Goal: Obtain resource: Obtain resource

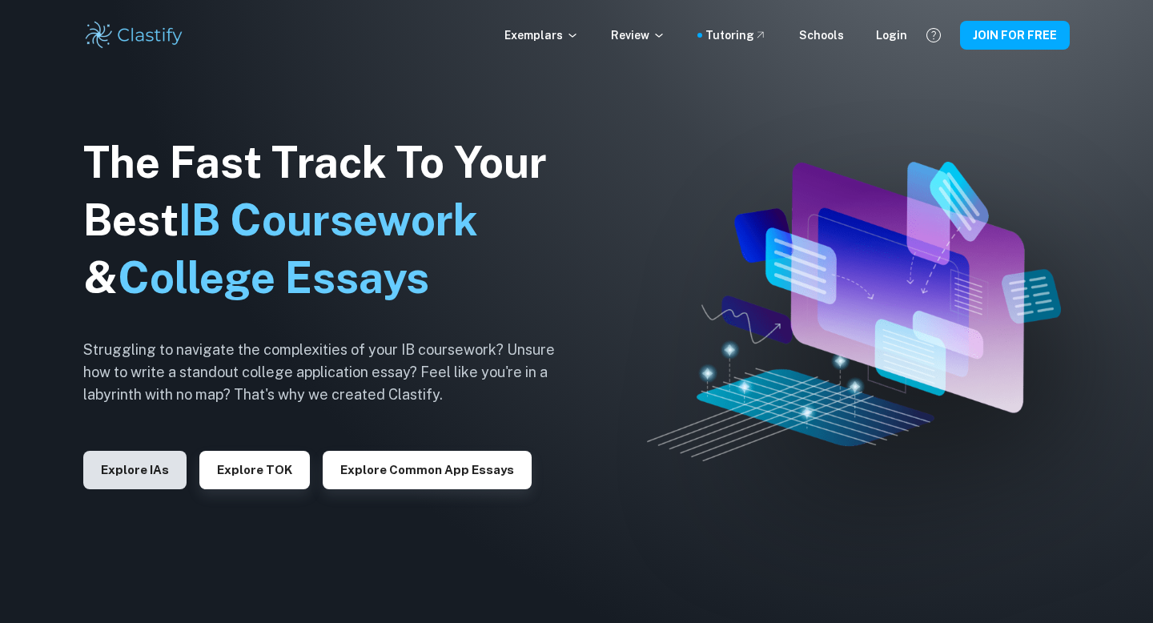
click at [159, 476] on button "Explore IAs" at bounding box center [134, 470] width 103 height 38
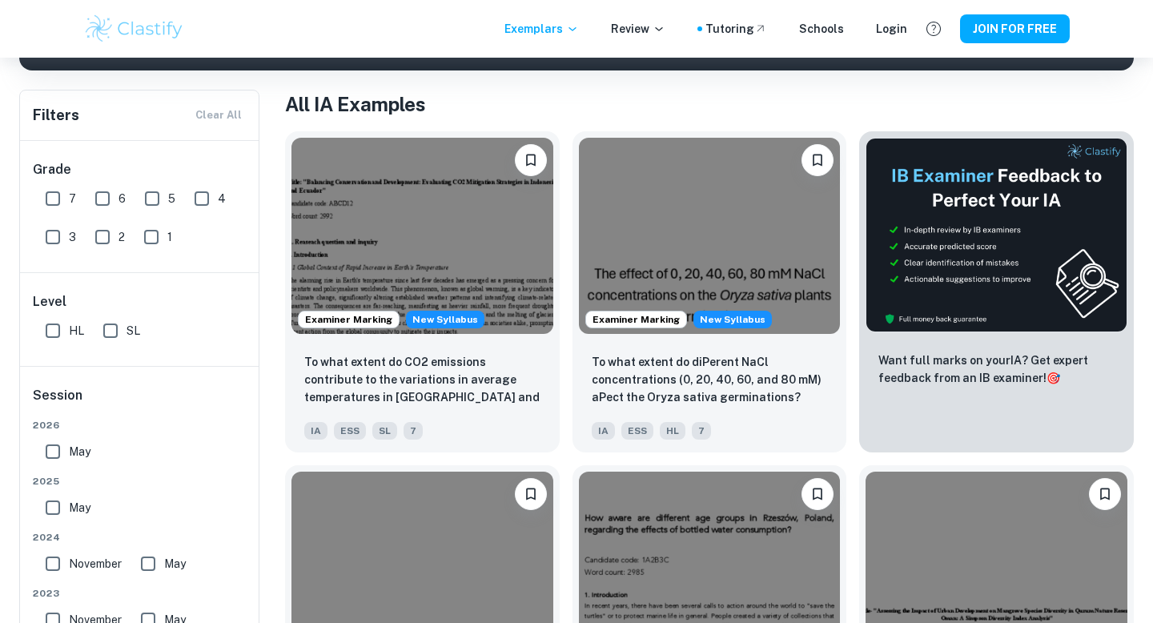
scroll to position [279, 0]
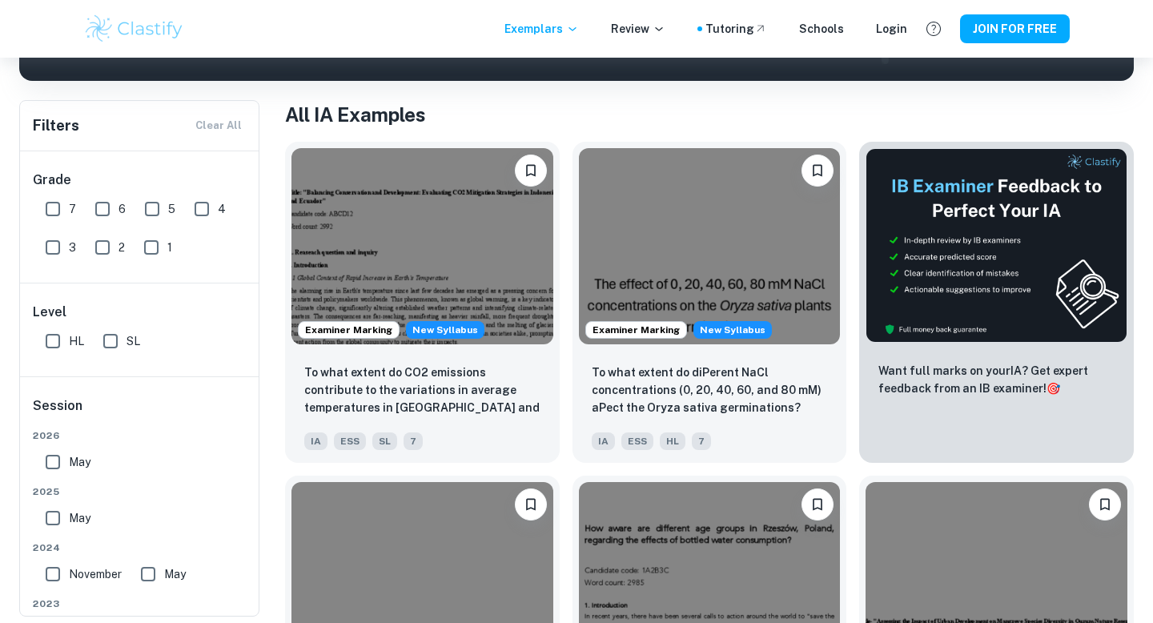
click at [64, 344] on input "HL" at bounding box center [53, 341] width 32 height 32
checkbox input "true"
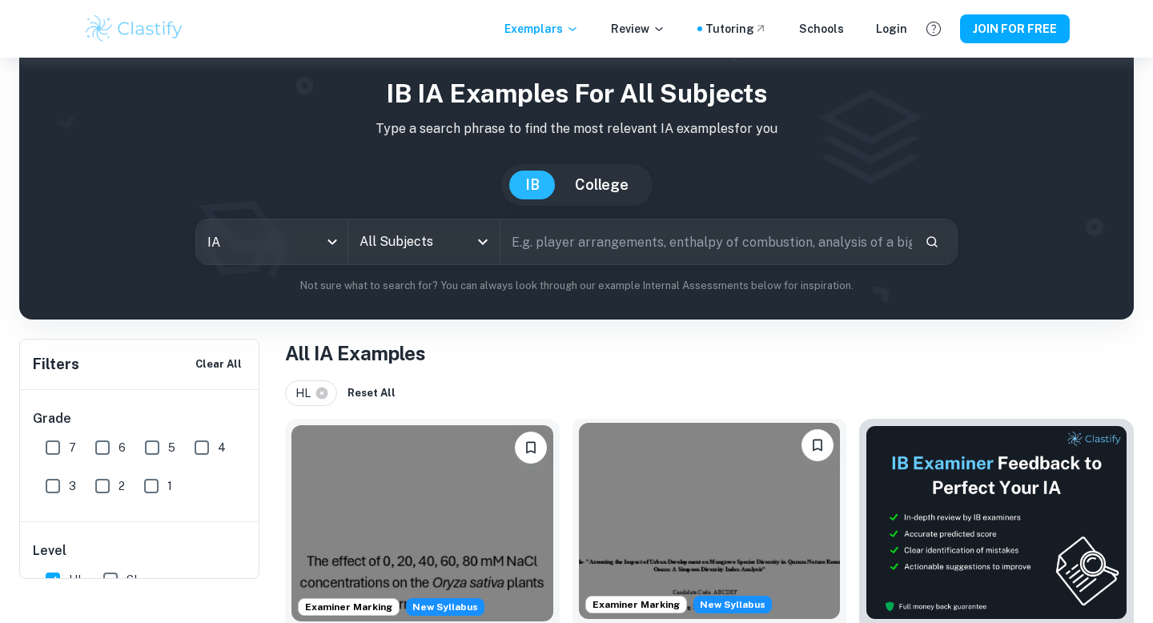
scroll to position [0, 0]
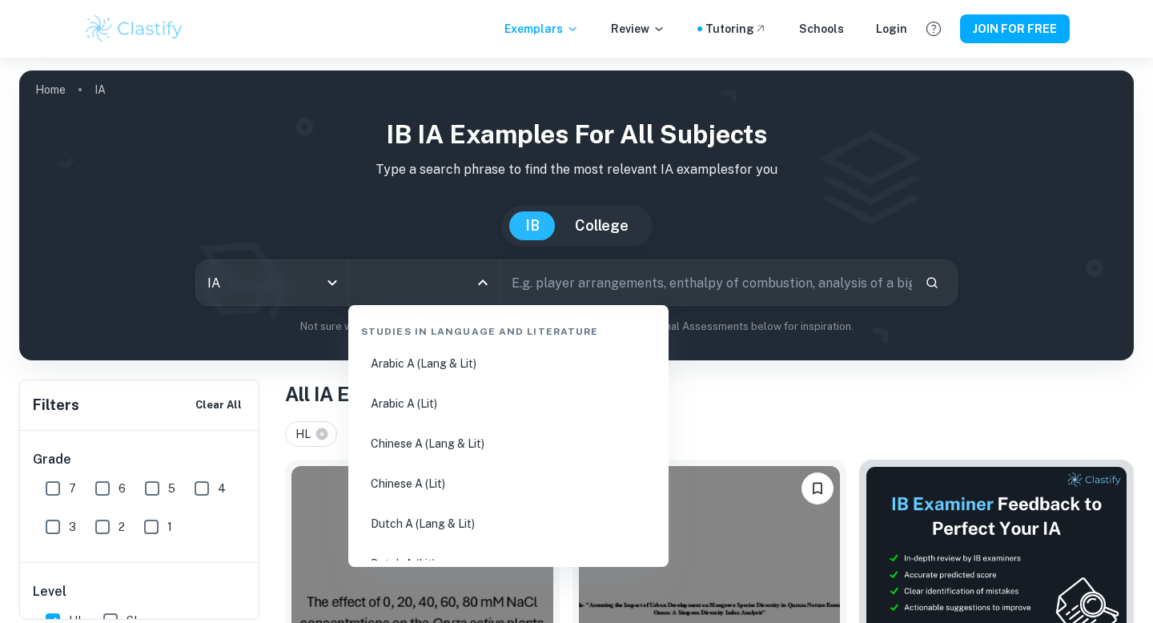
click at [418, 285] on input "All Subjects" at bounding box center [412, 282] width 113 height 30
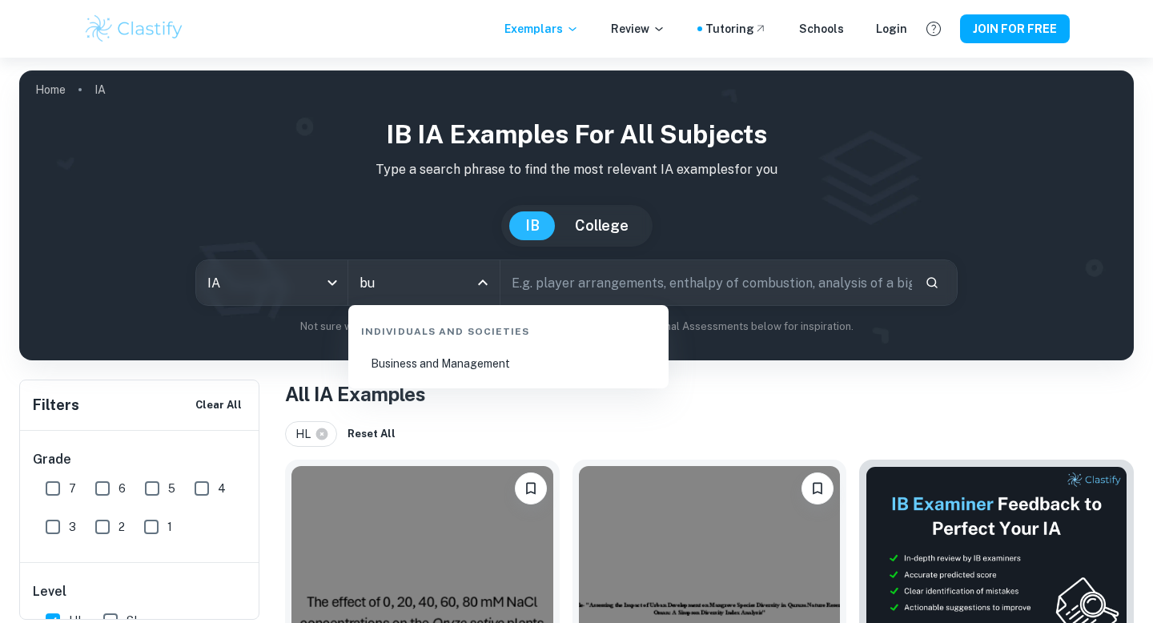
click at [448, 370] on li "Business and Management" at bounding box center [509, 363] width 308 height 37
type input "Business and Management"
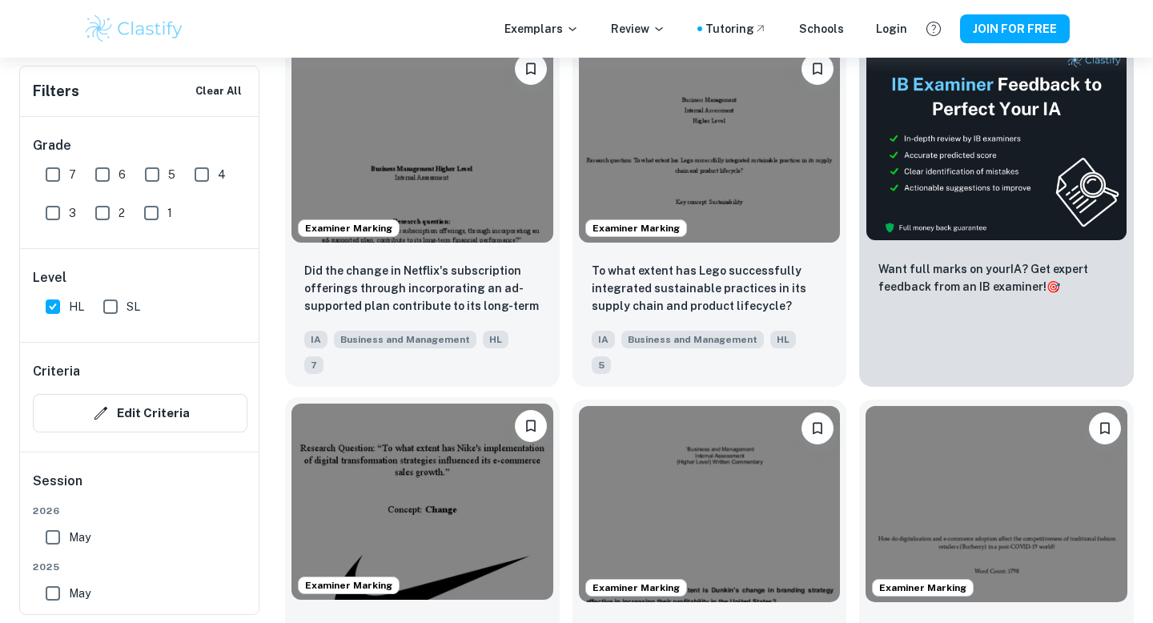
scroll to position [575, 0]
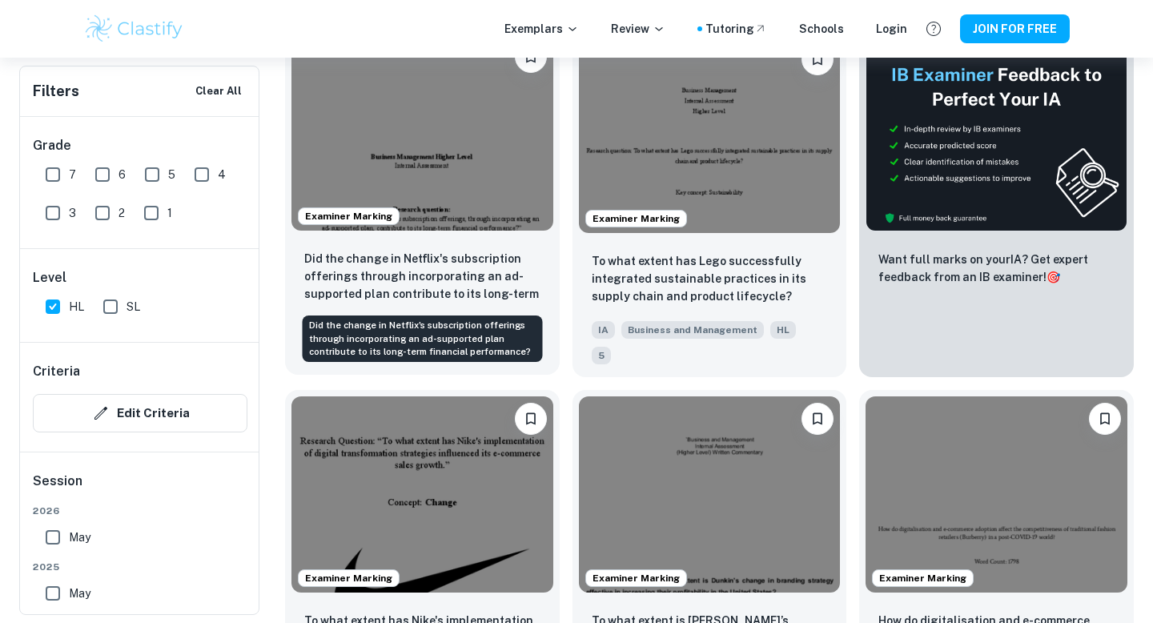
click at [436, 267] on p "Did the change in Netflix's subscription offerings through incorporating an ad-…" at bounding box center [422, 277] width 236 height 54
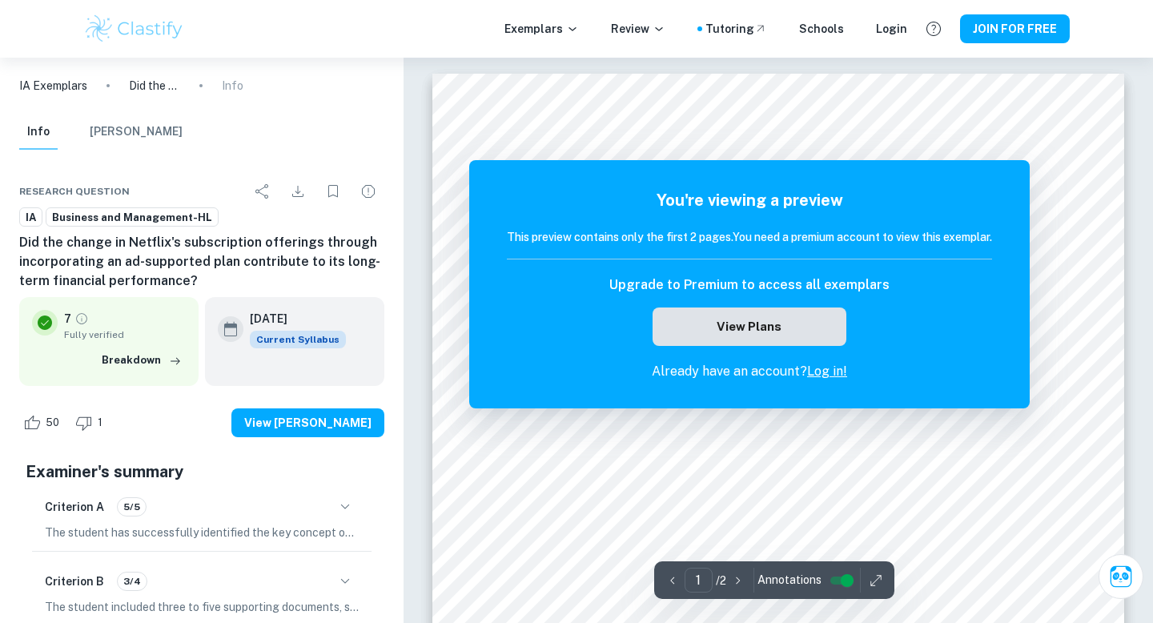
click at [720, 327] on button "View Plans" at bounding box center [750, 327] width 194 height 38
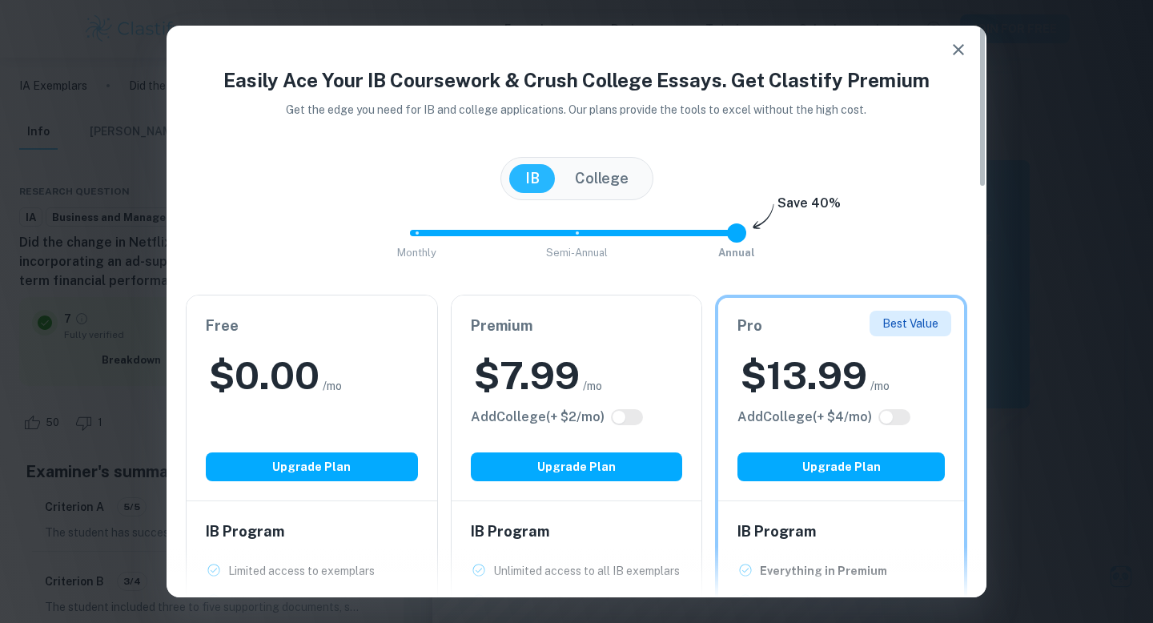
click at [328, 409] on div "Free $ 0.00 /mo Add College (+ $ 2 /mo) Upgrade Plan" at bounding box center [312, 398] width 251 height 205
click at [308, 464] on button "Upgrade Plan" at bounding box center [312, 466] width 212 height 29
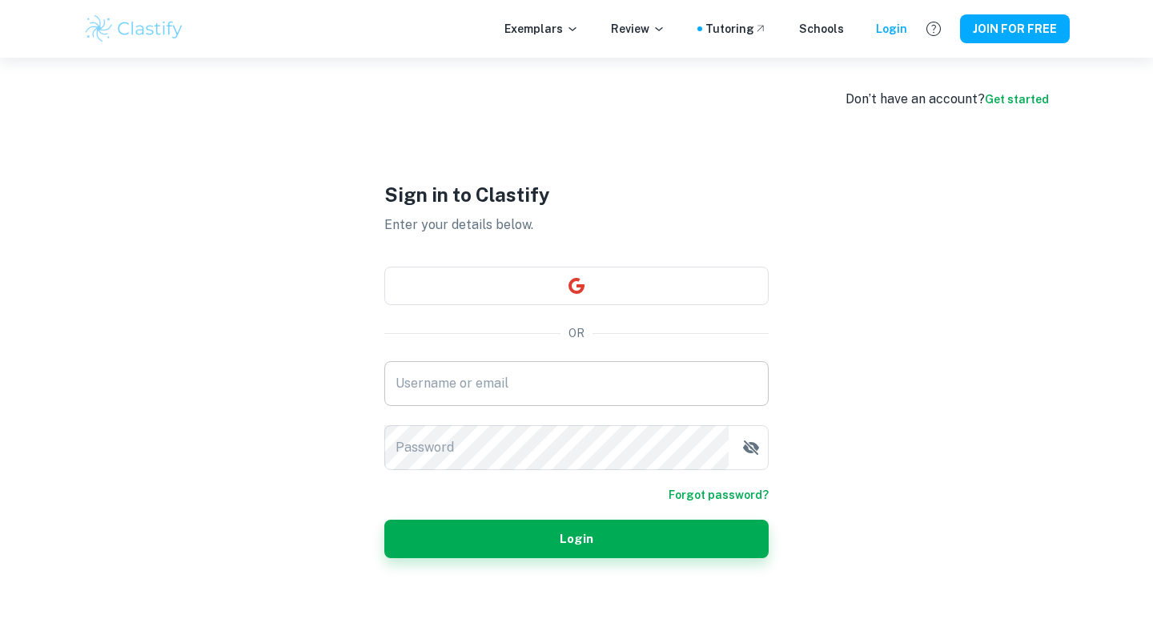
click at [402, 379] on input "Username or email" at bounding box center [576, 383] width 384 height 45
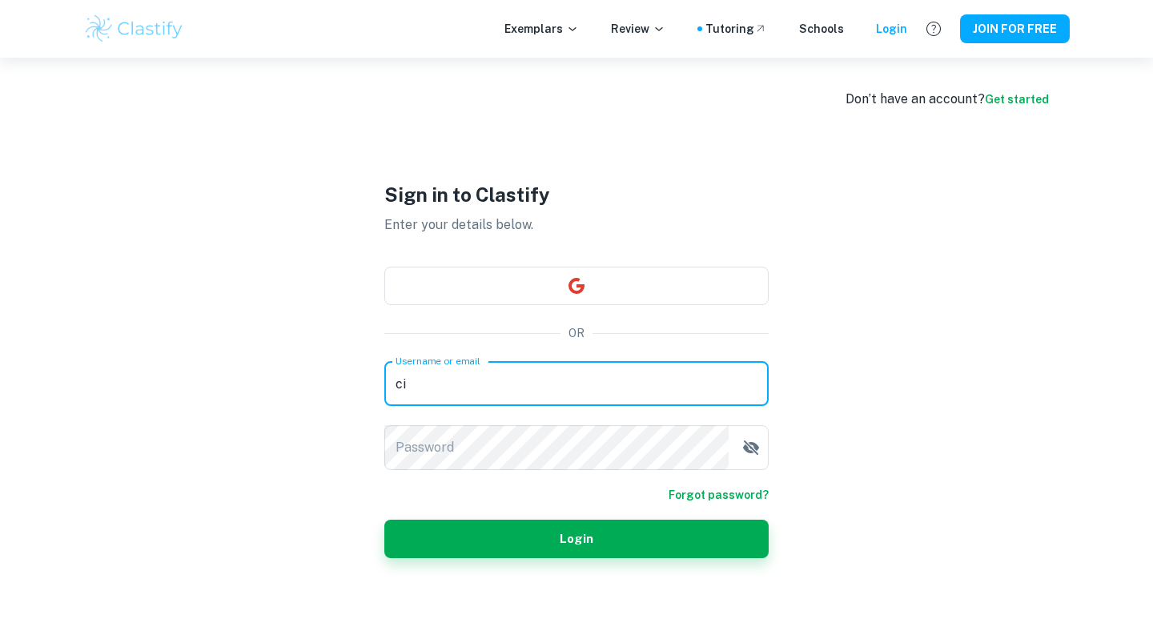
type input "[EMAIL_ADDRESS][DOMAIN_NAME]"
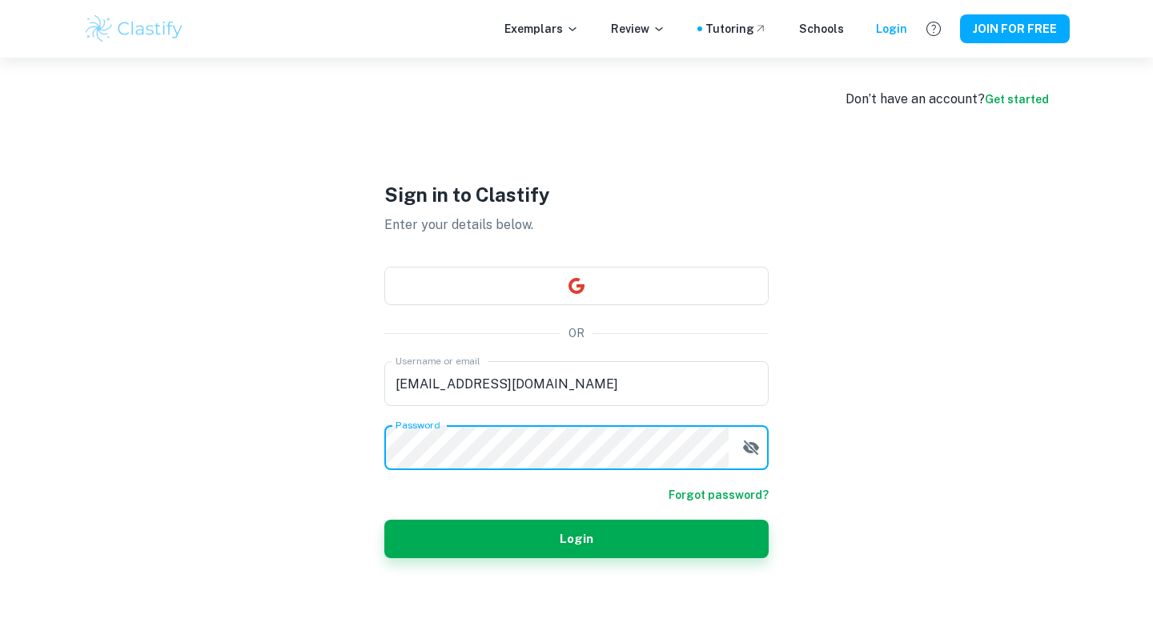
click at [384, 520] on button "Login" at bounding box center [576, 539] width 384 height 38
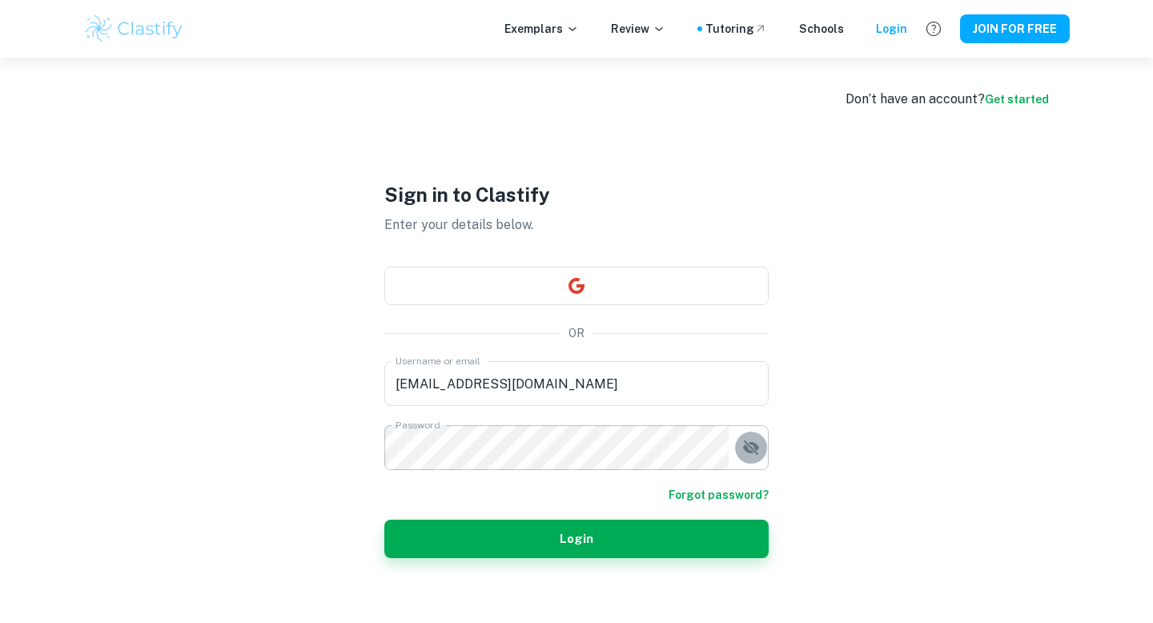
click at [756, 454] on icon "button" at bounding box center [751, 447] width 19 height 19
click at [1027, 96] on link "Get started" at bounding box center [1017, 99] width 64 height 13
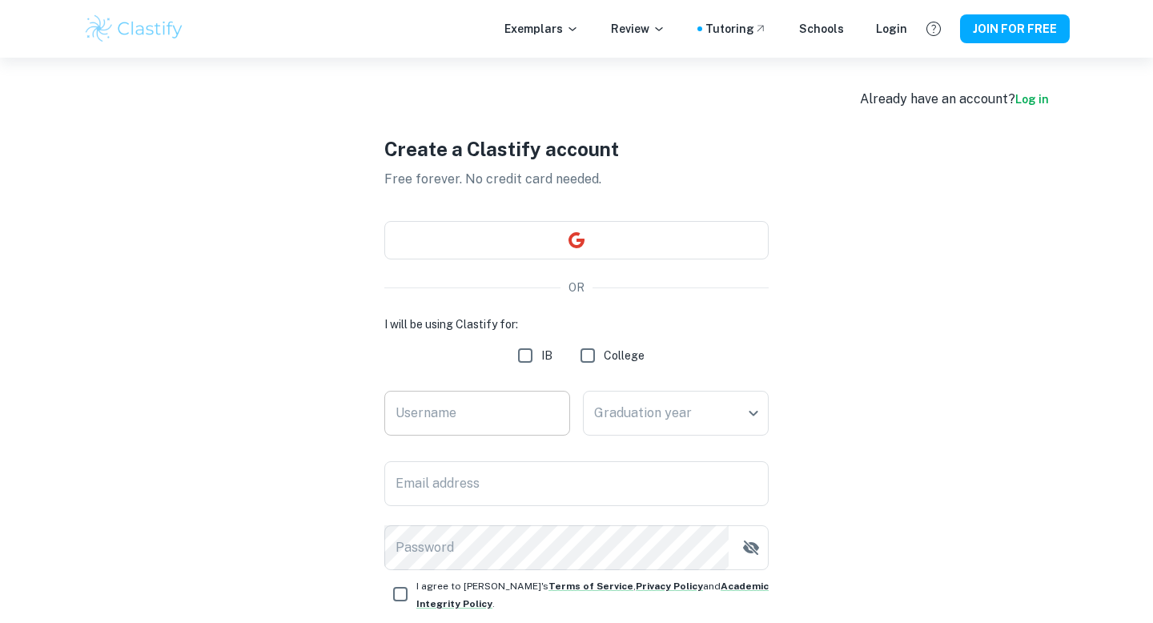
click at [491, 416] on input "Username" at bounding box center [477, 413] width 186 height 45
type input "[PERSON_NAME]"
click at [526, 360] on input "IB" at bounding box center [525, 356] width 32 height 32
checkbox input "true"
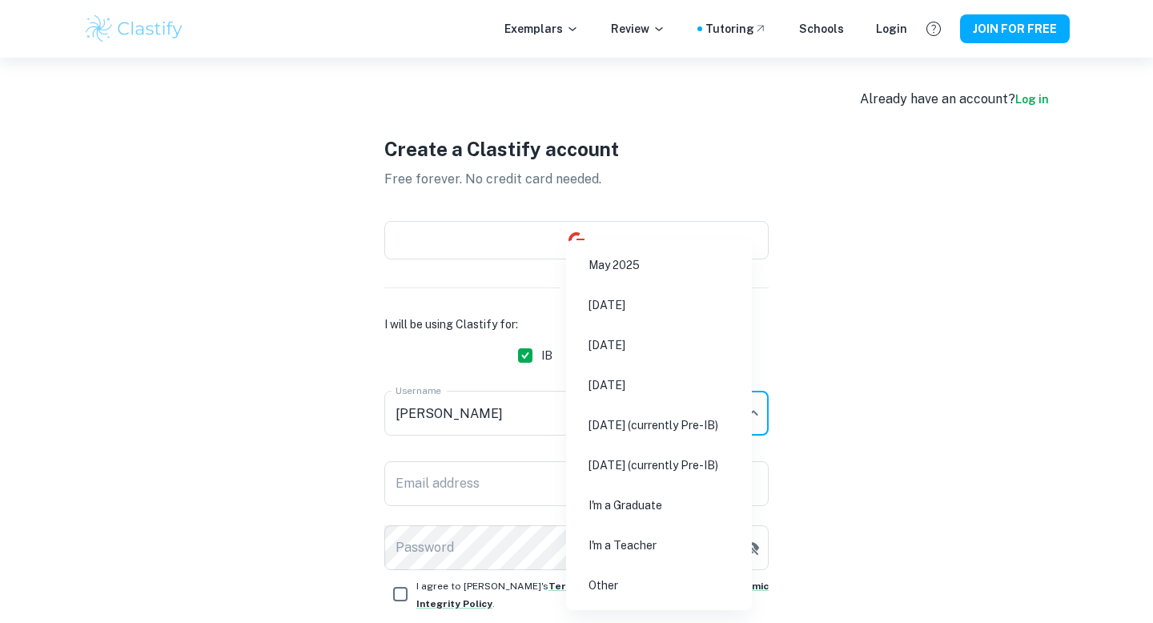
click at [632, 422] on body "We value your privacy We use cookies to enhance your browsing experience, serve…" at bounding box center [576, 369] width 1153 height 623
click at [943, 321] on div at bounding box center [576, 311] width 1153 height 623
click at [692, 409] on body "We value your privacy We use cookies to enhance your browsing experience, serve…" at bounding box center [576, 369] width 1153 height 623
click at [669, 352] on li "[DATE]" at bounding box center [659, 345] width 173 height 37
type input "M26"
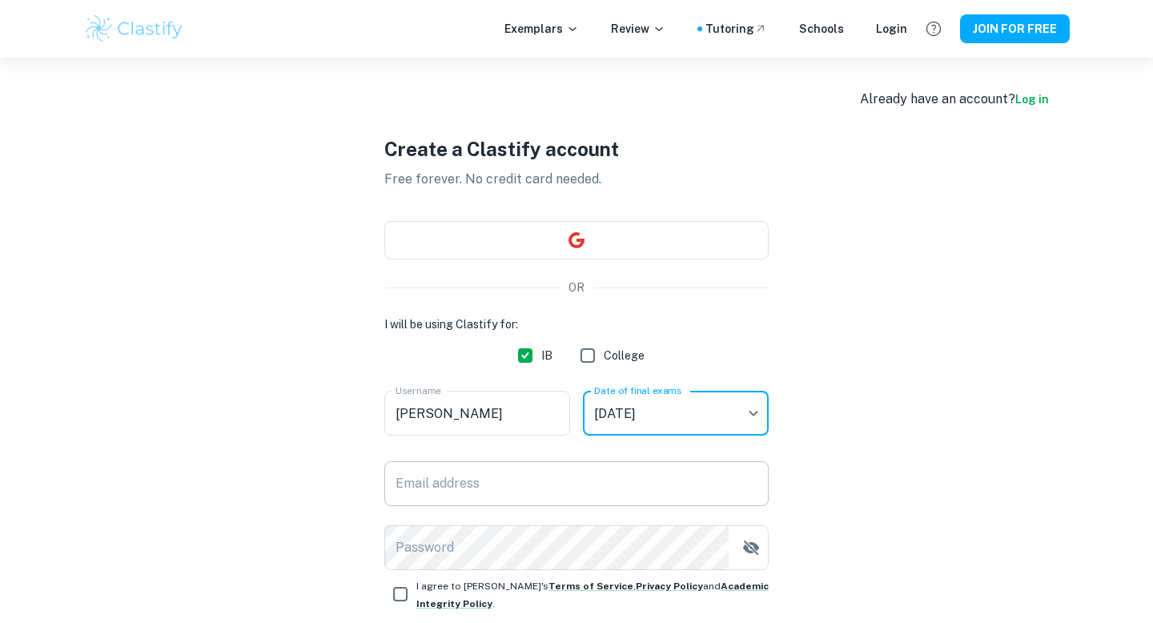
click at [517, 485] on input "Email address" at bounding box center [576, 483] width 384 height 45
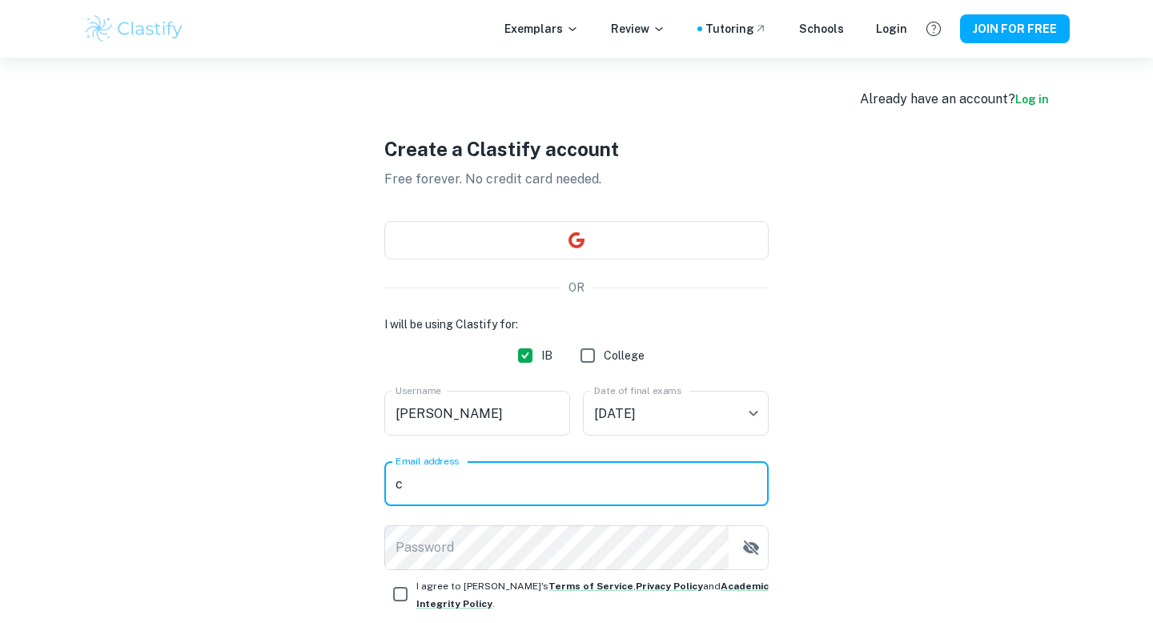
type input "[EMAIL_ADDRESS][DOMAIN_NAME]"
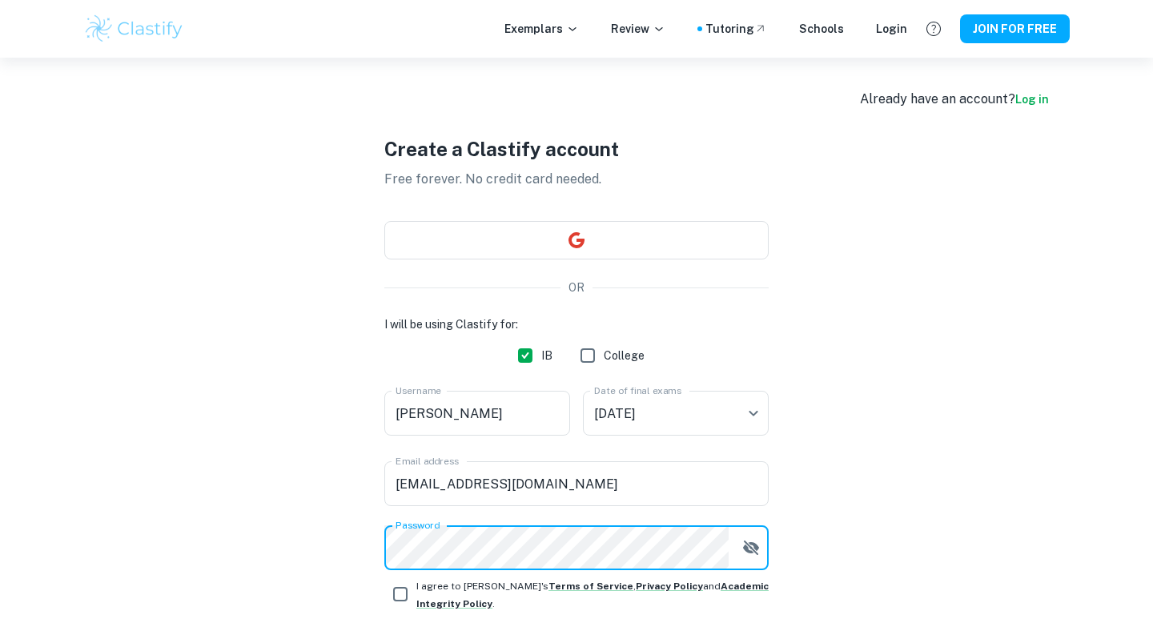
click at [405, 591] on div "I will be using Clastify for: IB College Username [PERSON_NAME] Username Date o…" at bounding box center [576, 506] width 384 height 380
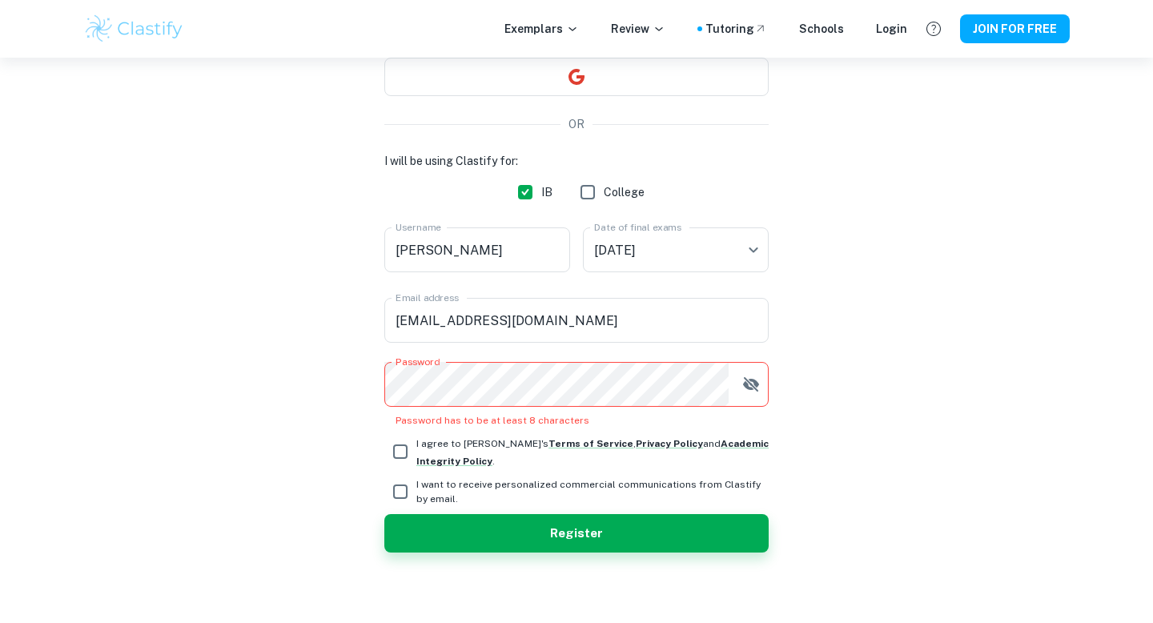
scroll to position [170, 0]
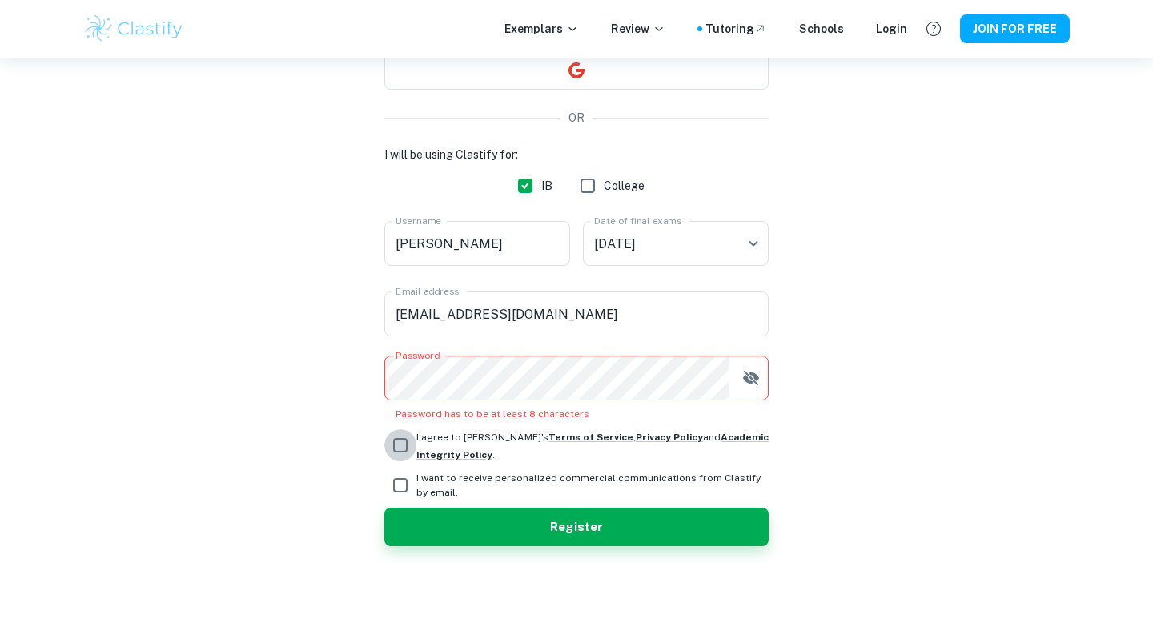
click at [396, 440] on input "I agree to [PERSON_NAME]'s Terms of Service , Privacy Policy and Academic Integ…" at bounding box center [400, 445] width 32 height 32
checkbox input "true"
click at [398, 475] on input "I want to receive personalized commercial communications from Clastify by email." at bounding box center [400, 485] width 32 height 32
checkbox input "true"
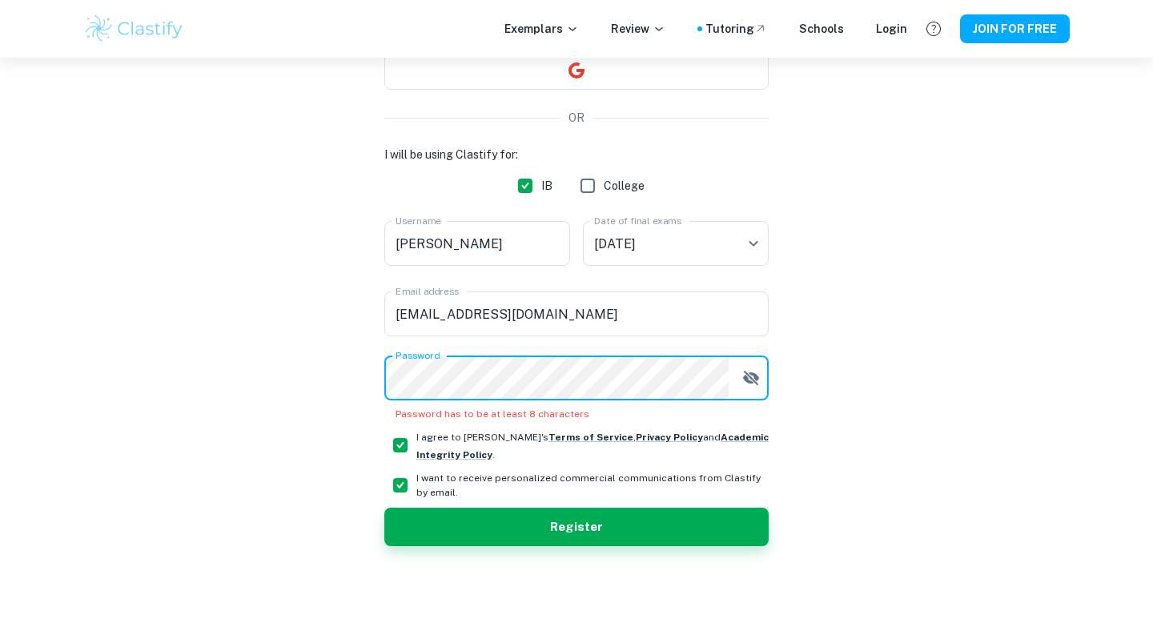
click at [379, 370] on div "Create a Clastify account Free forever. No credit card needed. OR I will be usi…" at bounding box center [576, 255] width 987 height 735
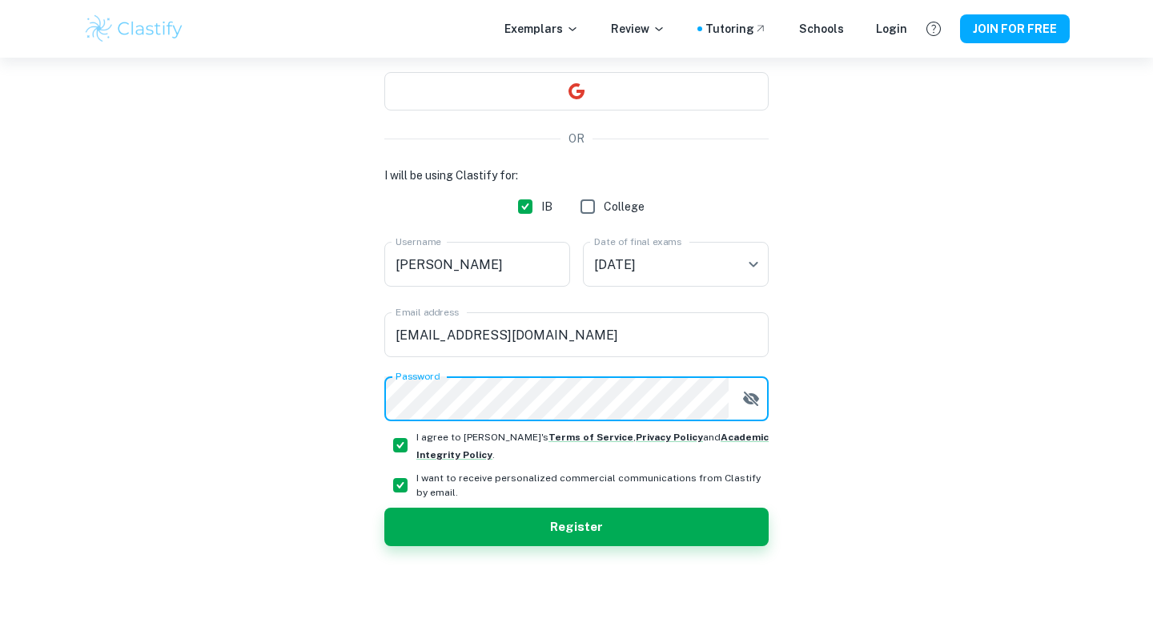
scroll to position [149, 0]
click at [384, 508] on button "Register" at bounding box center [576, 527] width 384 height 38
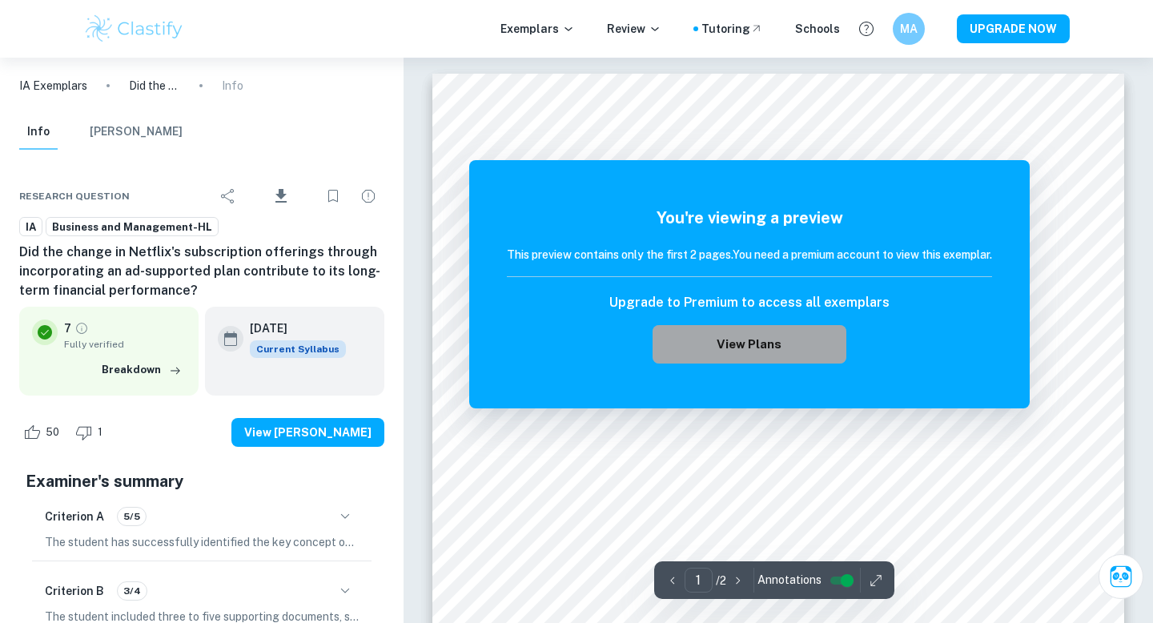
click at [742, 344] on button "View Plans" at bounding box center [750, 344] width 194 height 38
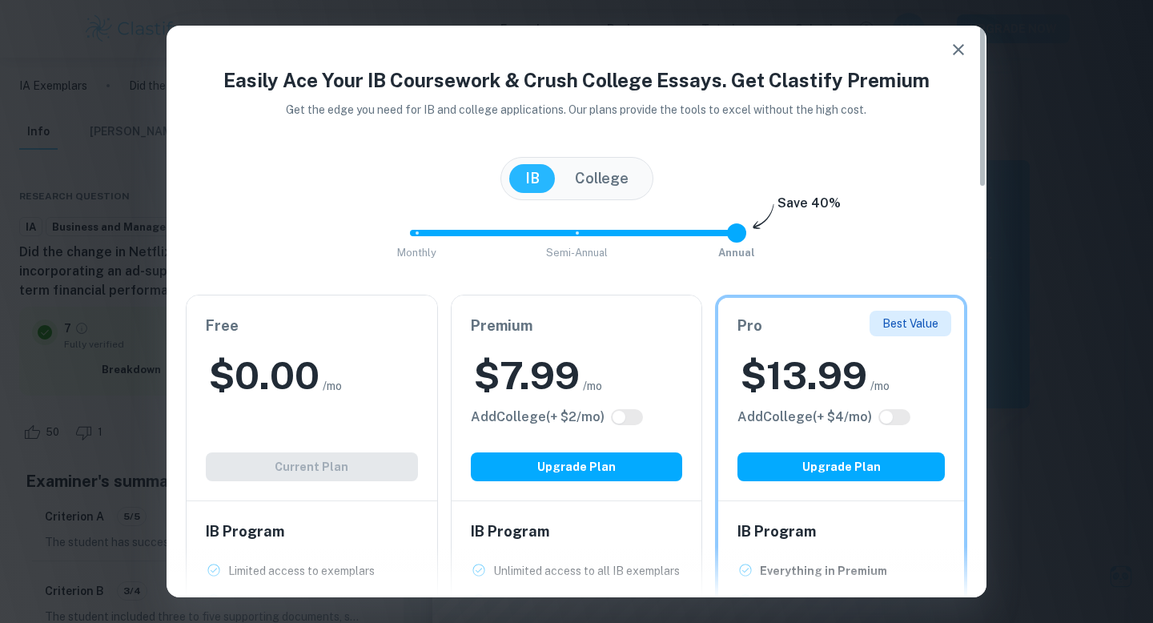
click at [226, 569] on div at bounding box center [577, 571] width 820 height 51
click at [310, 462] on div "Free $ 0.00 /mo Add College (+ $ 2 /mo) Current Plan" at bounding box center [312, 398] width 251 height 205
click at [348, 368] on div "$ 0.00 /mo" at bounding box center [312, 375] width 212 height 51
click at [349, 368] on div "$ 0.00 /mo" at bounding box center [312, 375] width 212 height 51
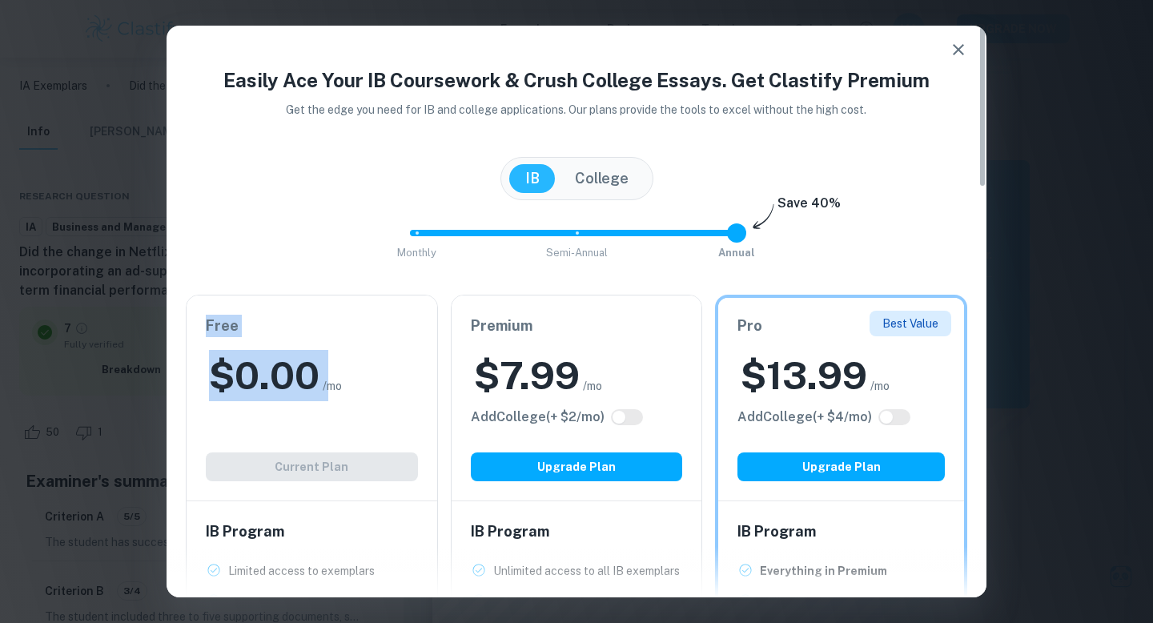
click at [349, 368] on div "$ 0.00 /mo" at bounding box center [312, 375] width 212 height 51
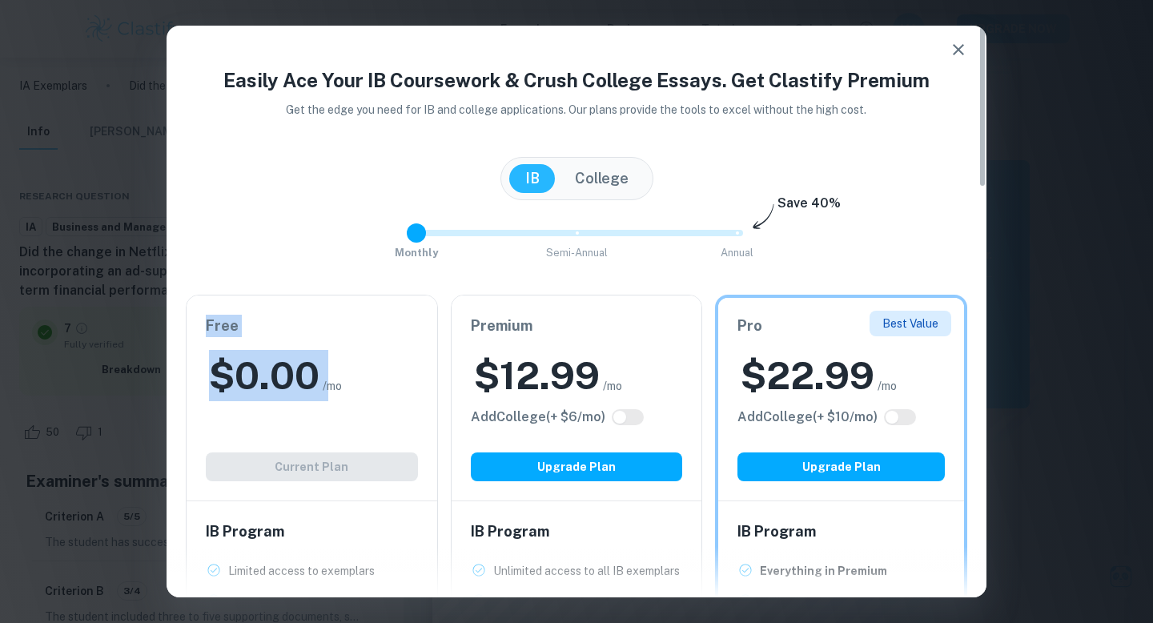
drag, startPoint x: 730, startPoint y: 235, endPoint x: 401, endPoint y: 260, distance: 330.1
click at [416, 247] on span "Monthly Semi-Annual Annual" at bounding box center [576, 232] width 320 height 27
type input "2"
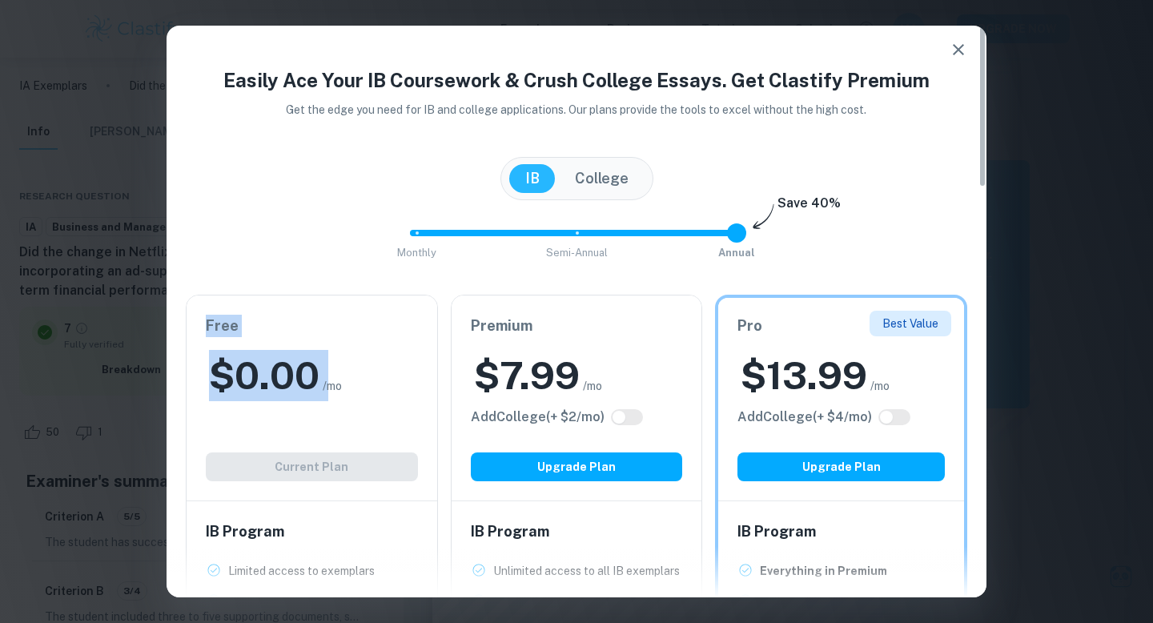
drag, startPoint x: 414, startPoint y: 235, endPoint x: 746, endPoint y: 227, distance: 331.6
click at [746, 236] on span at bounding box center [736, 232] width 19 height 19
click at [966, 57] on icon "button" at bounding box center [958, 49] width 19 height 19
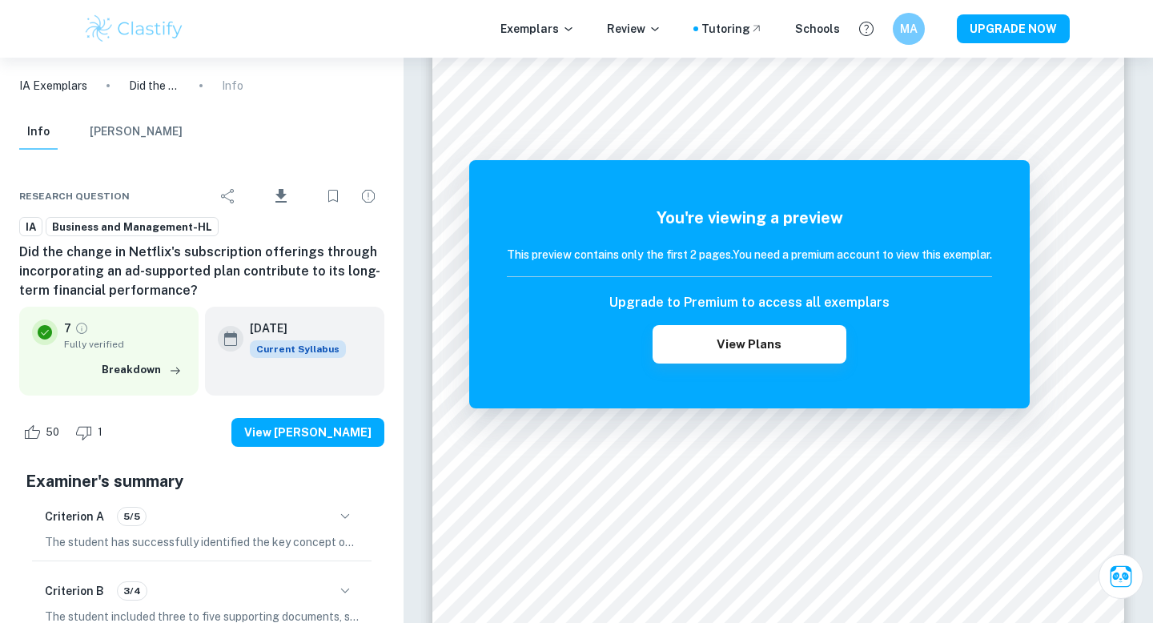
click at [58, 86] on p "IA Exemplars" at bounding box center [53, 86] width 68 height 18
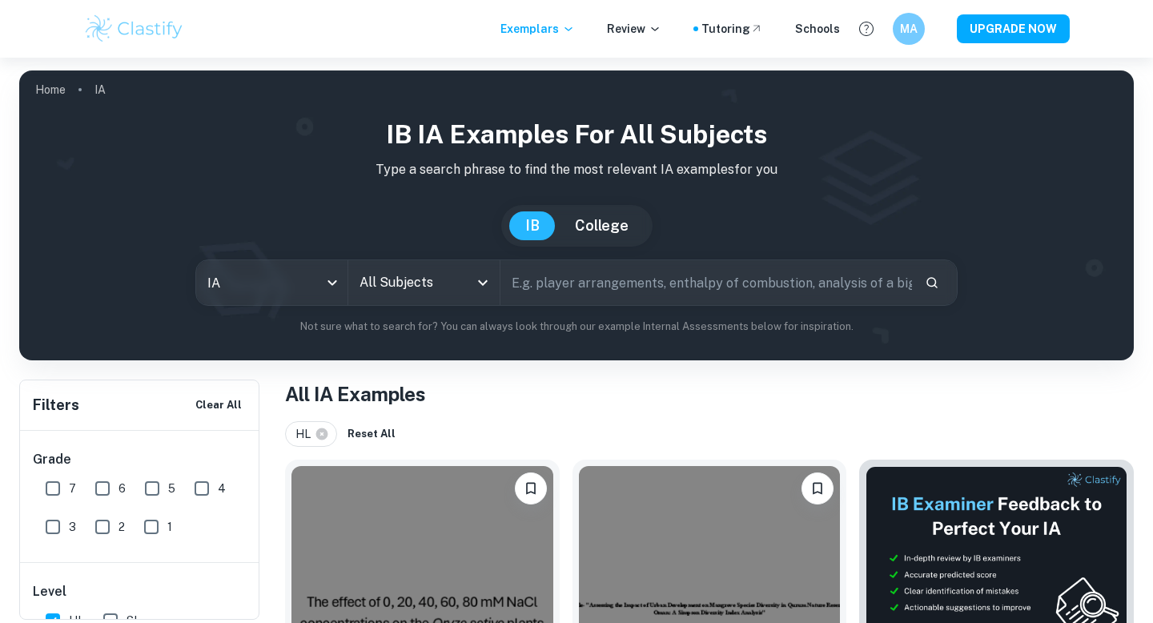
click at [405, 282] on input "All Subjects" at bounding box center [412, 282] width 113 height 30
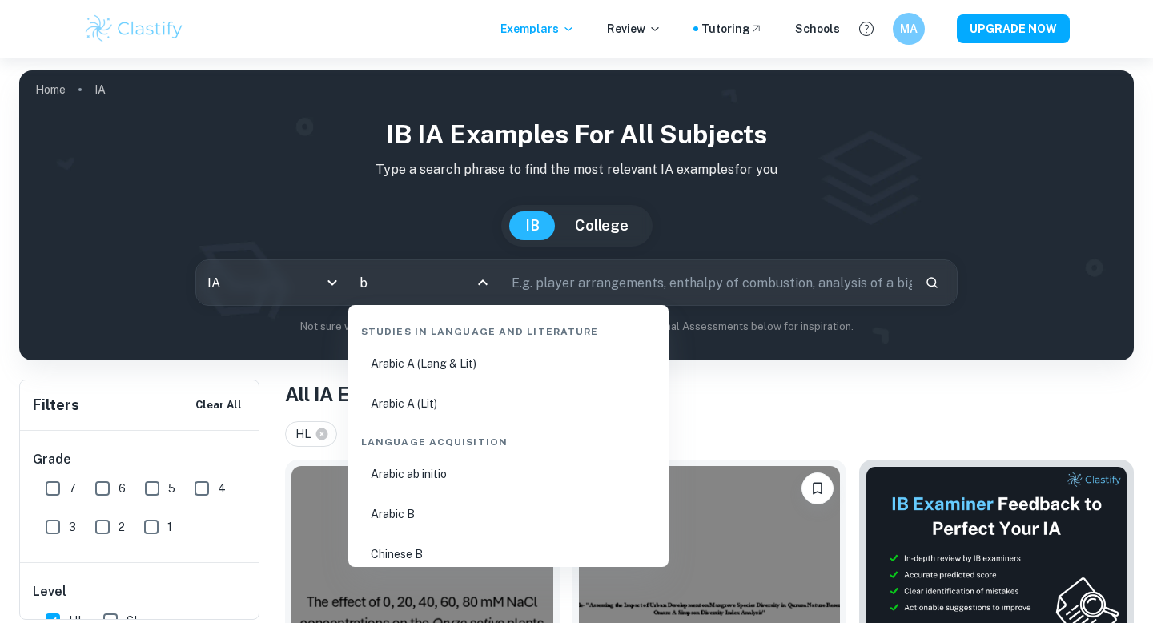
type input "bu"
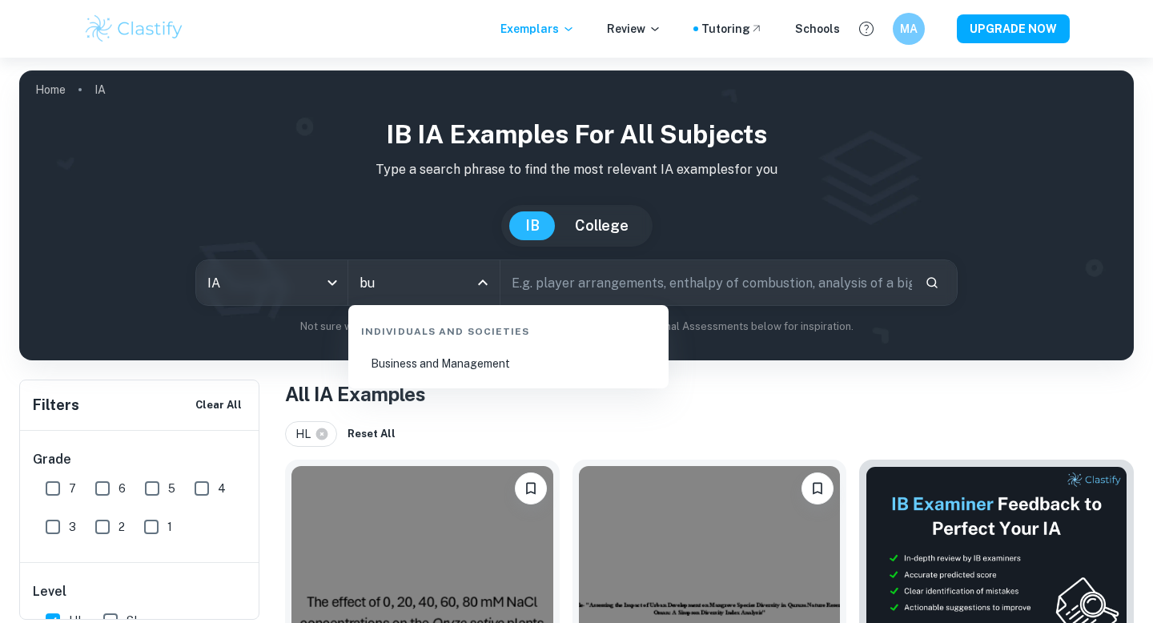
click at [432, 369] on li "Business and Management" at bounding box center [509, 363] width 308 height 37
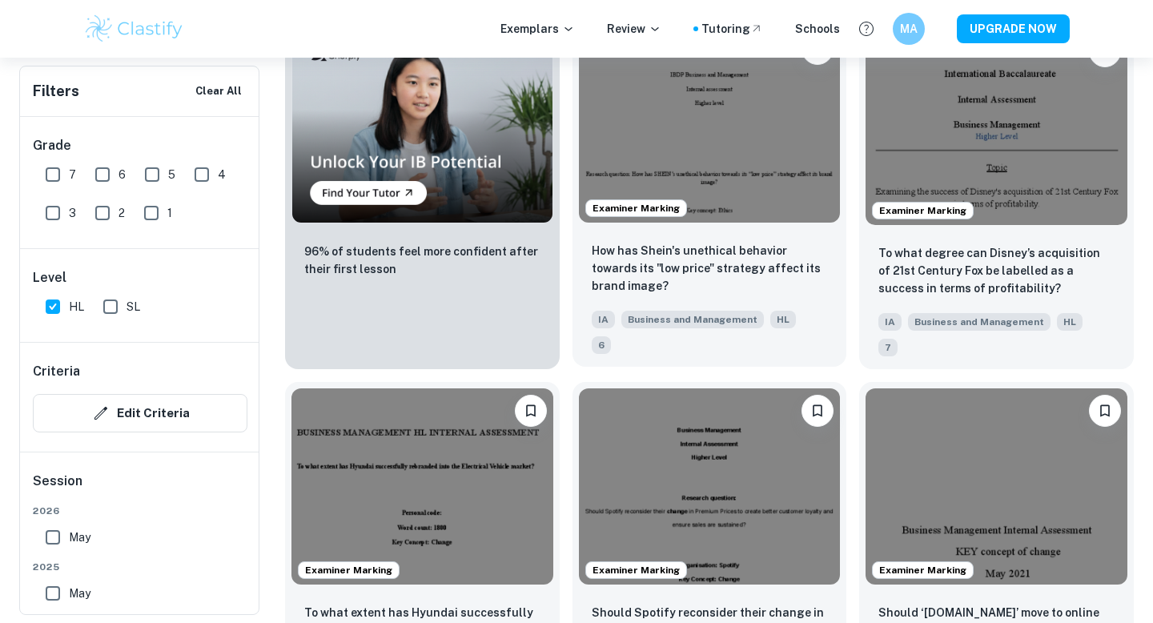
scroll to position [1313, 0]
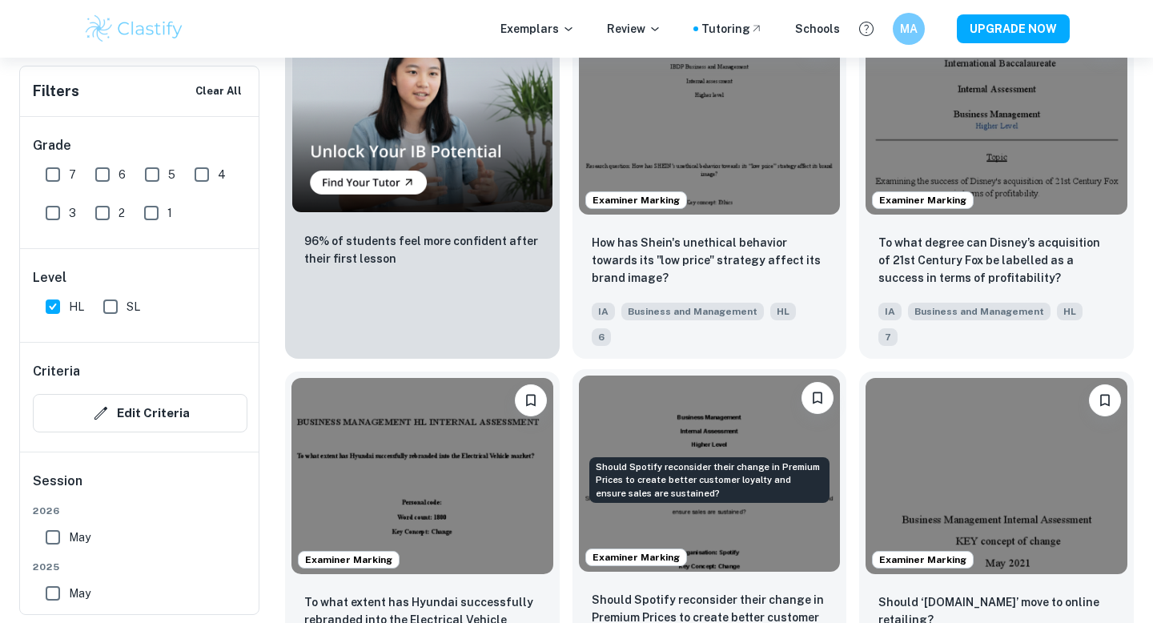
click at [672, 591] on p "Should Spotify reconsider their change in Premium Prices to create better custo…" at bounding box center [710, 617] width 236 height 53
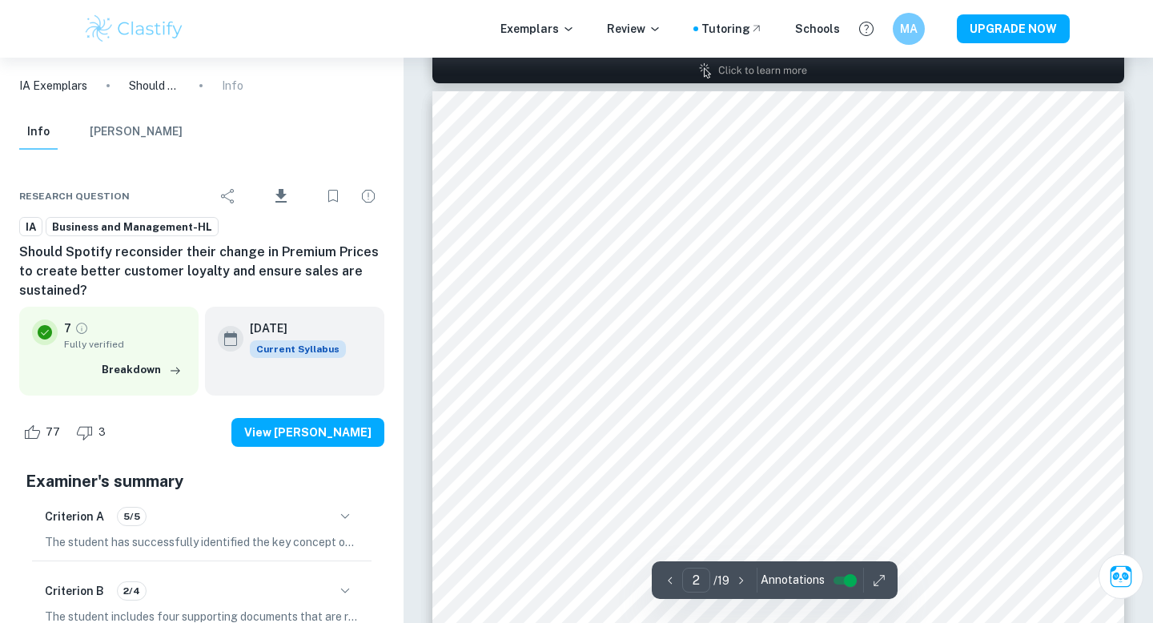
scroll to position [1038, 0]
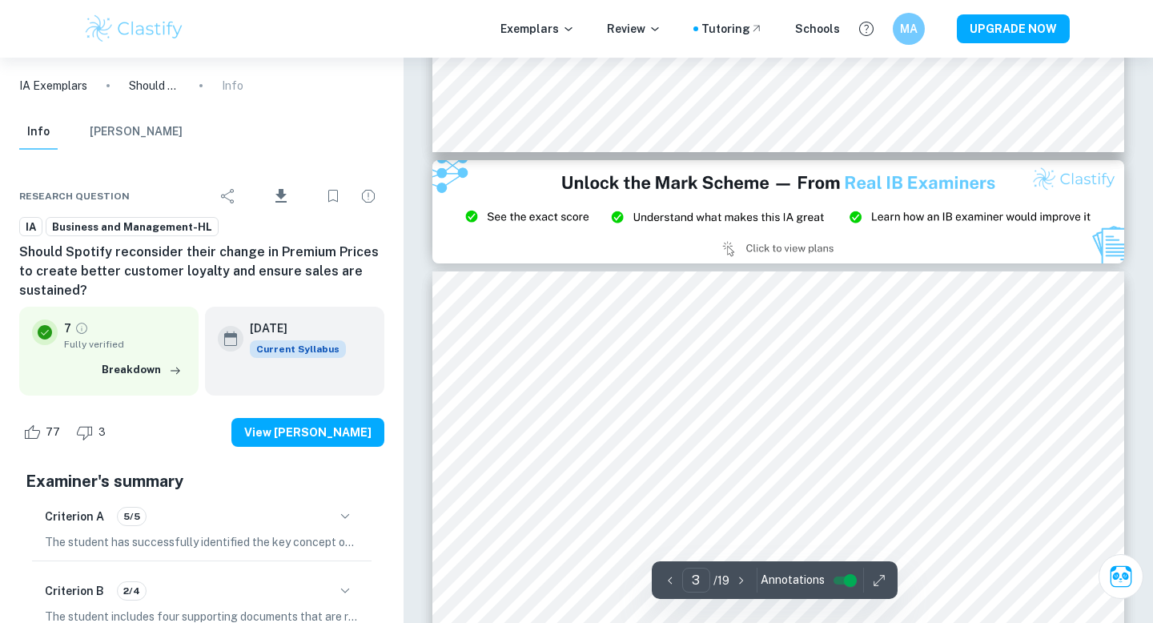
type input "2"
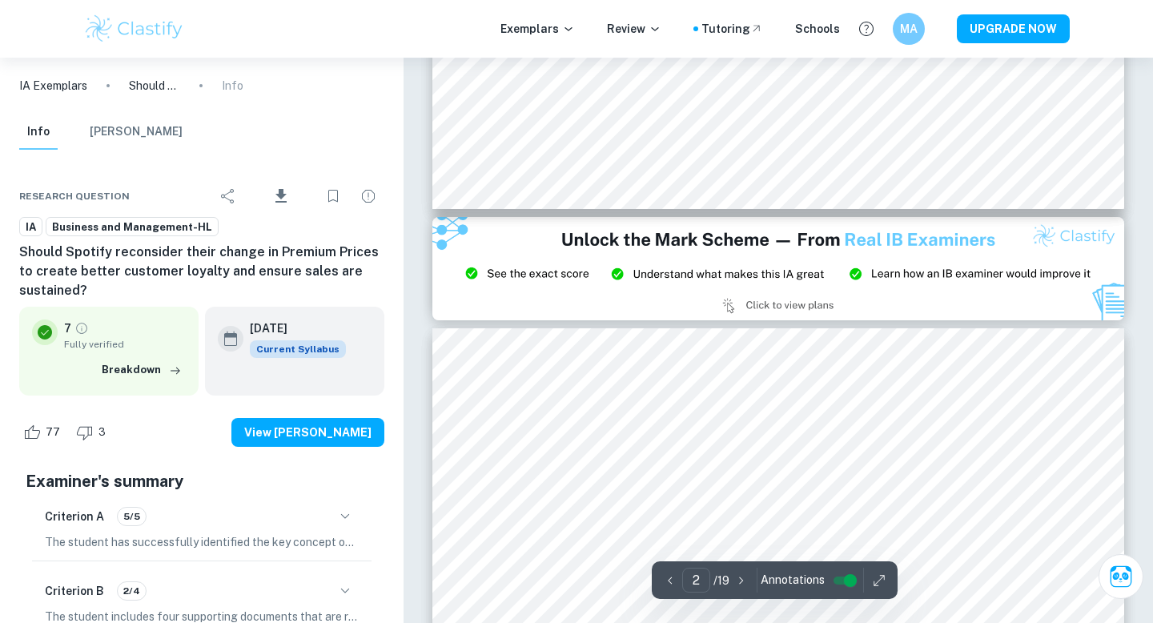
scroll to position [1748, 0]
